Goal: Information Seeking & Learning: Check status

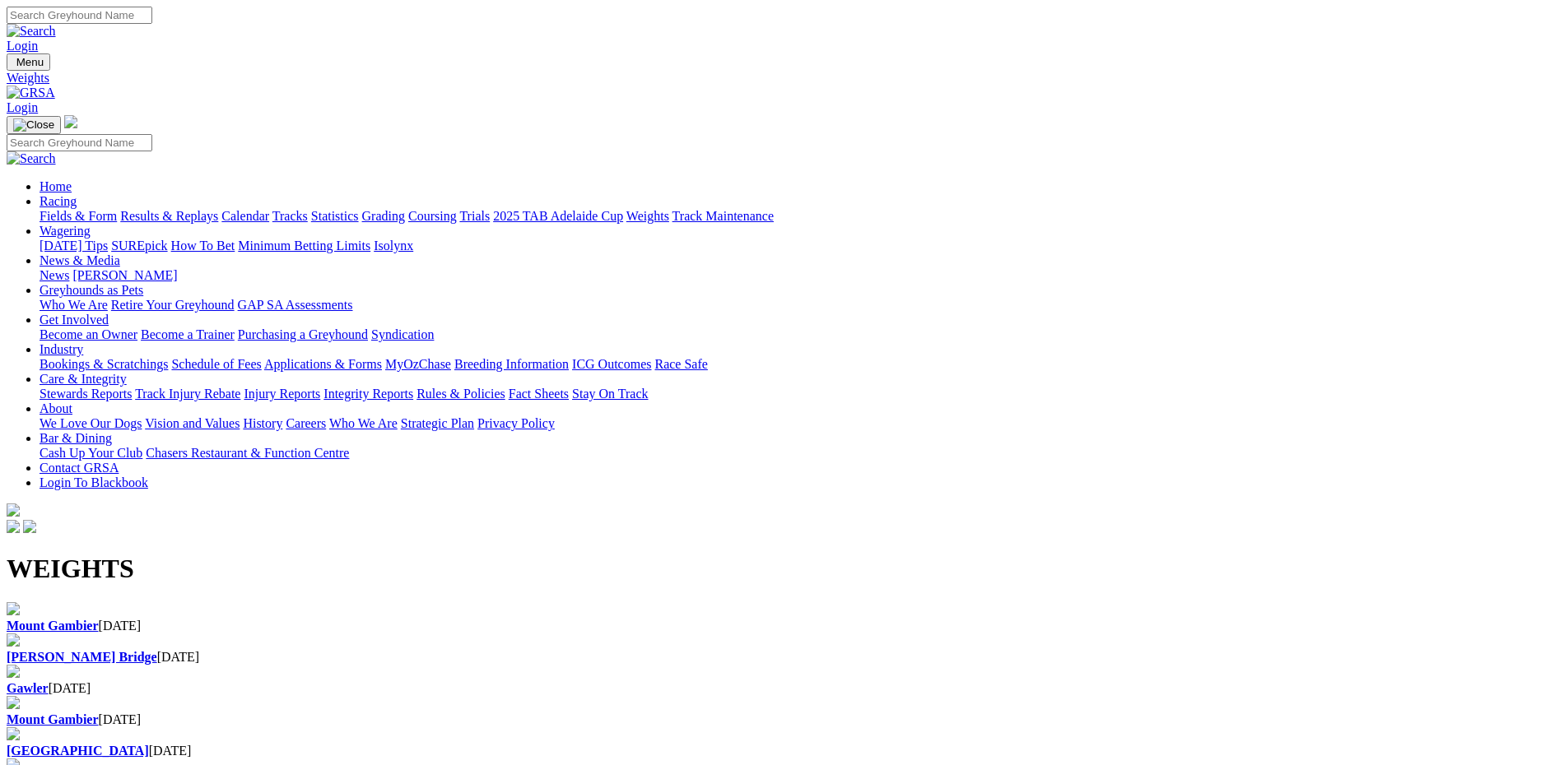
click at [508, 650] on div "Murray Bridge 07 Sep 2025" at bounding box center [784, 658] width 1555 height 15
